Goal: Transaction & Acquisition: Purchase product/service

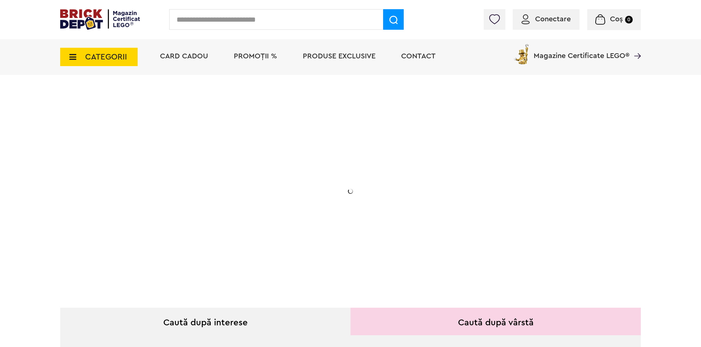
click at [212, 17] on input "text" at bounding box center [276, 19] width 214 height 21
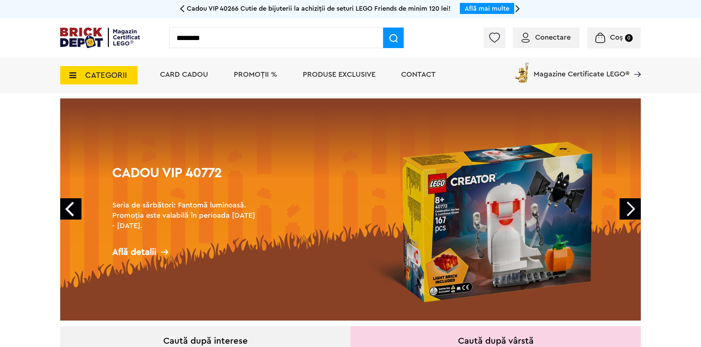
type input "********"
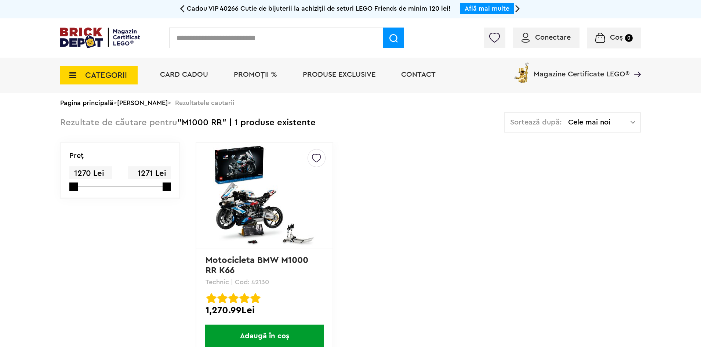
click at [247, 226] on img at bounding box center [264, 195] width 103 height 103
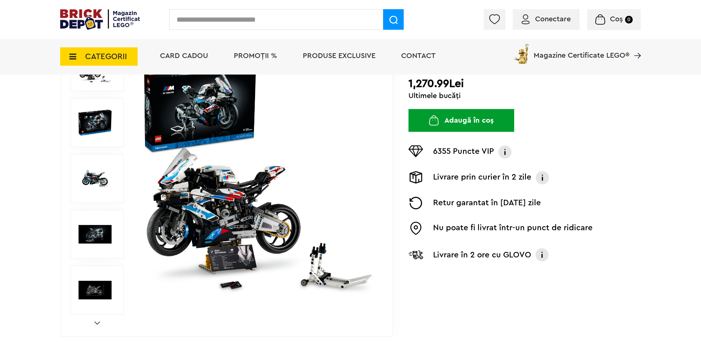
scroll to position [92, 0]
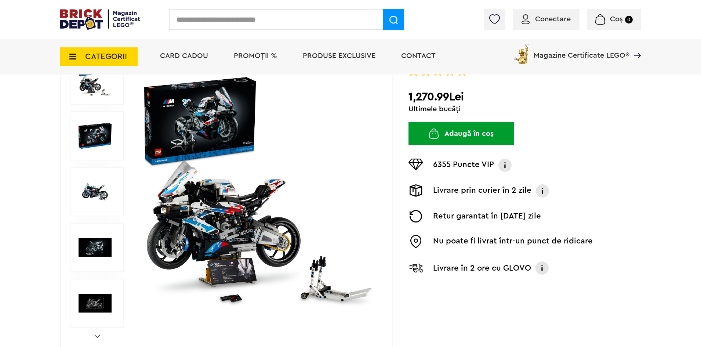
click at [236, 173] on img at bounding box center [258, 191] width 236 height 236
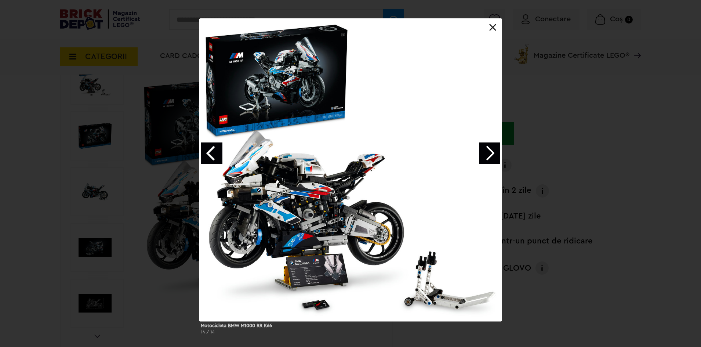
click at [492, 31] on link at bounding box center [492, 27] width 7 height 7
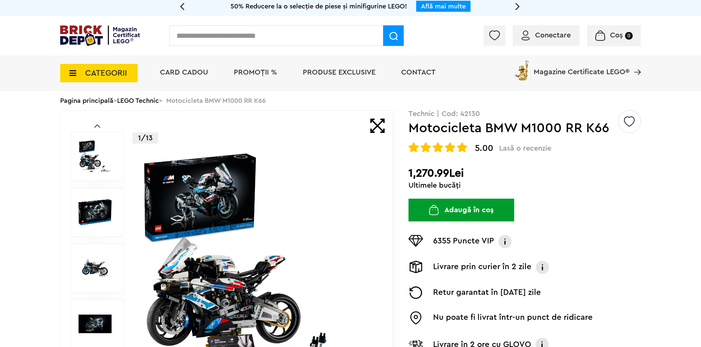
scroll to position [0, 0]
